Goal: Navigation & Orientation: Find specific page/section

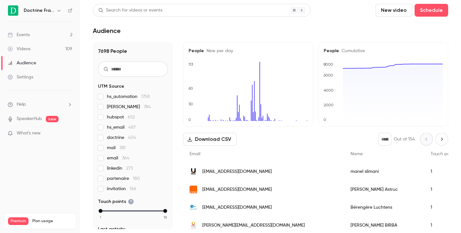
click at [58, 8] on icon "button" at bounding box center [58, 10] width 5 height 5
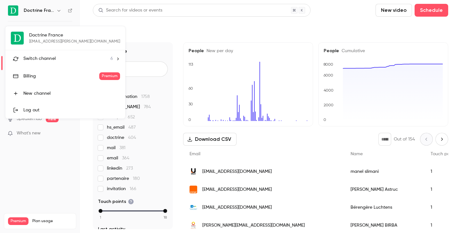
click at [46, 62] on span "Switch channel" at bounding box center [39, 58] width 32 height 7
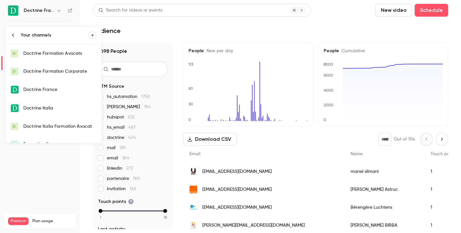
click at [63, 55] on div "Doctrine Formation Avocats" at bounding box center [59, 53] width 73 height 6
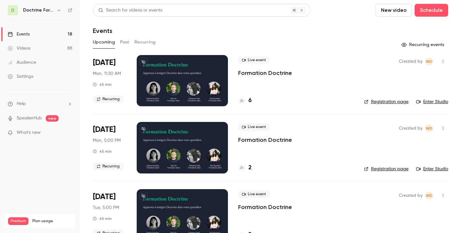
click at [428, 103] on link "Enter Studio" at bounding box center [433, 102] width 32 height 6
